Goal: Use online tool/utility: Utilize a website feature to perform a specific function

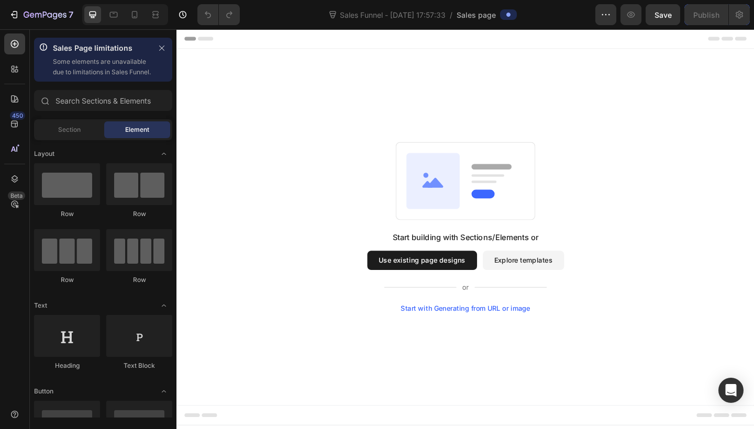
click at [471, 199] on icon at bounding box center [455, 194] width 58 height 61
click at [82, 138] on div "Section" at bounding box center [69, 130] width 66 height 17
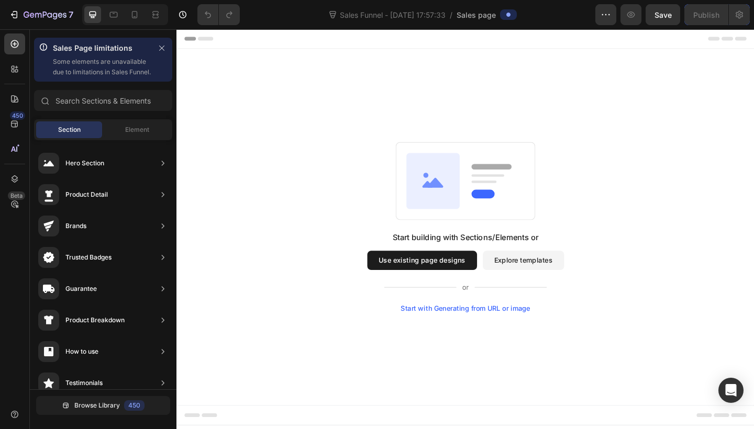
click at [438, 282] on button "Use existing page designs" at bounding box center [443, 281] width 119 height 21
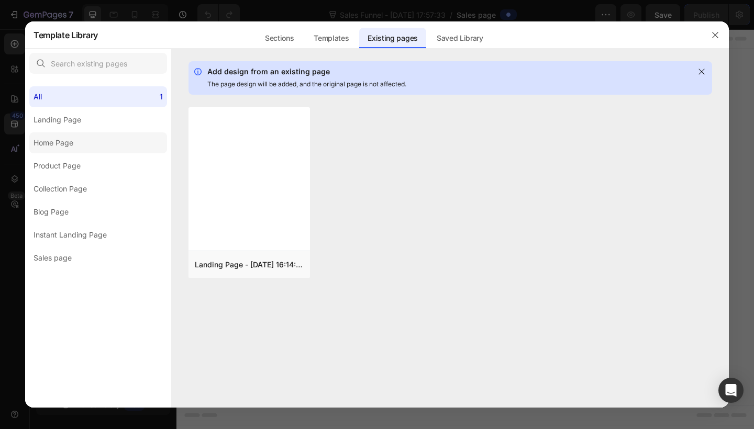
click at [61, 146] on div "Home Page" at bounding box center [54, 143] width 40 height 13
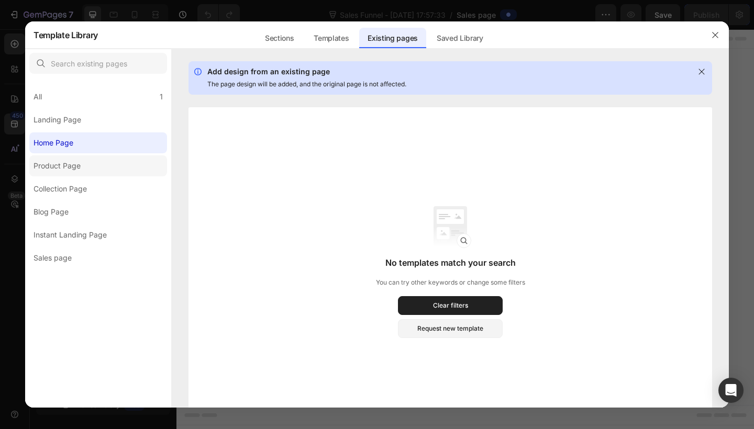
click at [64, 169] on div "Product Page" at bounding box center [57, 166] width 47 height 13
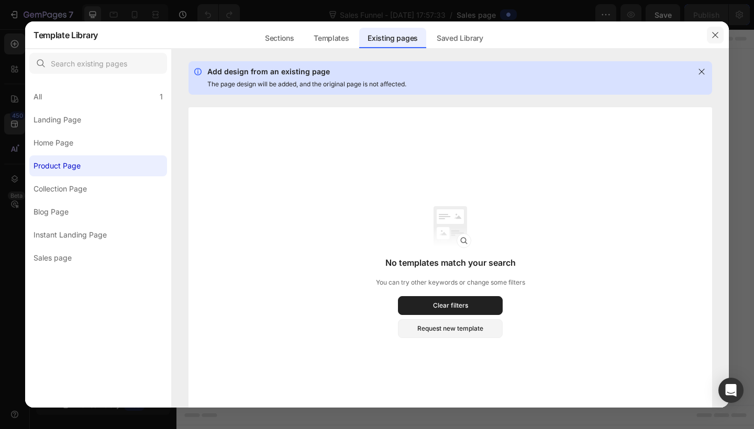
click at [722, 39] on button "button" at bounding box center [715, 35] width 17 height 17
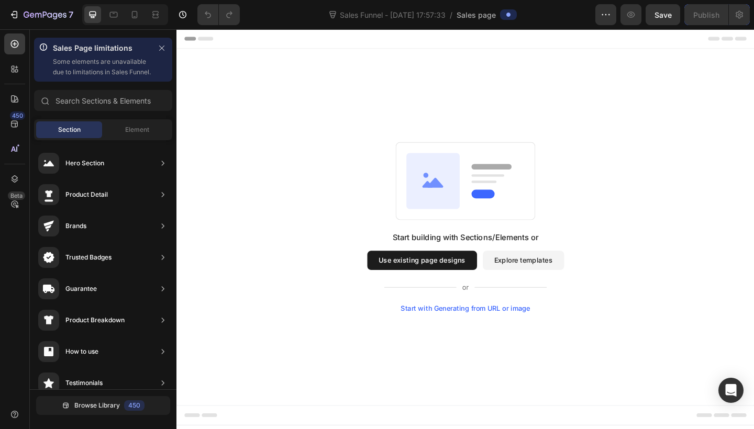
click at [483, 333] on div "Start with Generating from URL or image" at bounding box center [491, 333] width 141 height 8
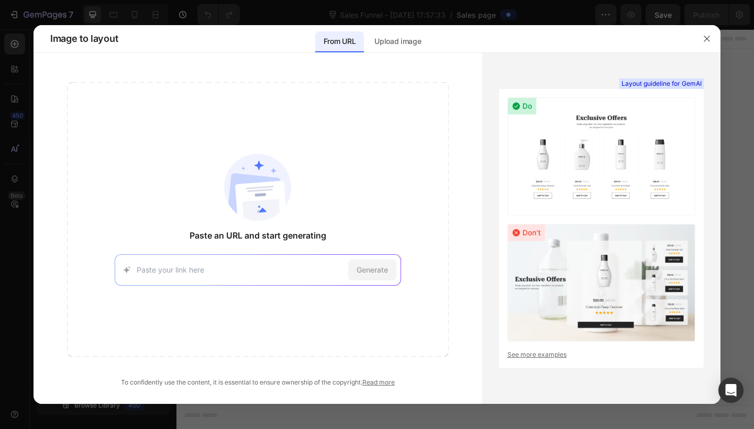
click at [280, 208] on img at bounding box center [257, 187] width 67 height 67
click at [400, 42] on p "Upload image" at bounding box center [397, 41] width 47 height 13
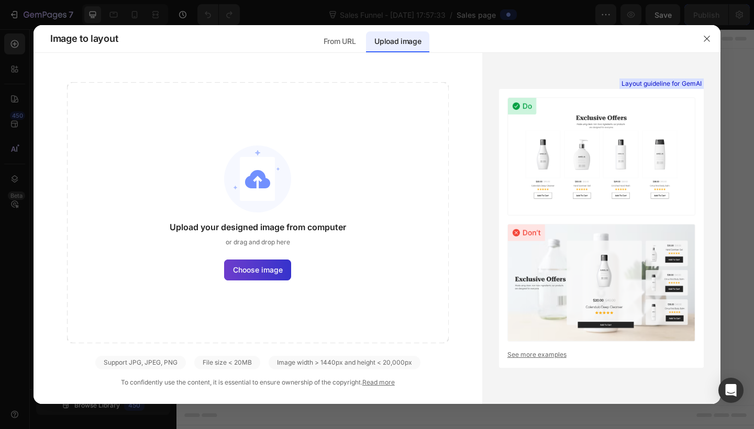
click at [245, 269] on span "Choose image" at bounding box center [258, 269] width 50 height 11
click at [0, 0] on input "Choose image" at bounding box center [0, 0] width 0 height 0
click at [708, 31] on button "button" at bounding box center [707, 38] width 17 height 17
